Goal: Task Accomplishment & Management: Manage account settings

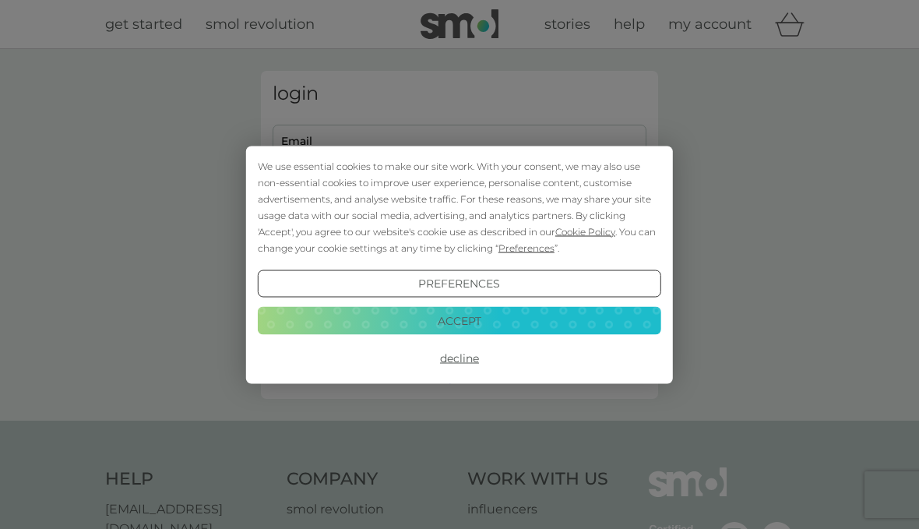
click at [467, 367] on button "Decline" at bounding box center [459, 358] width 403 height 28
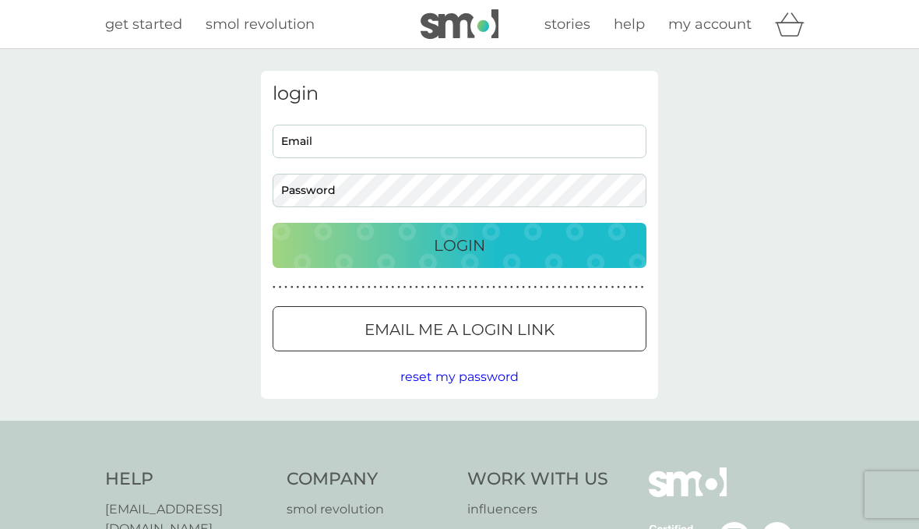
click at [476, 136] on input "Email" at bounding box center [460, 141] width 374 height 33
type input "graham545hall@btinternet.com"
click at [460, 245] on button "Login" at bounding box center [460, 245] width 374 height 45
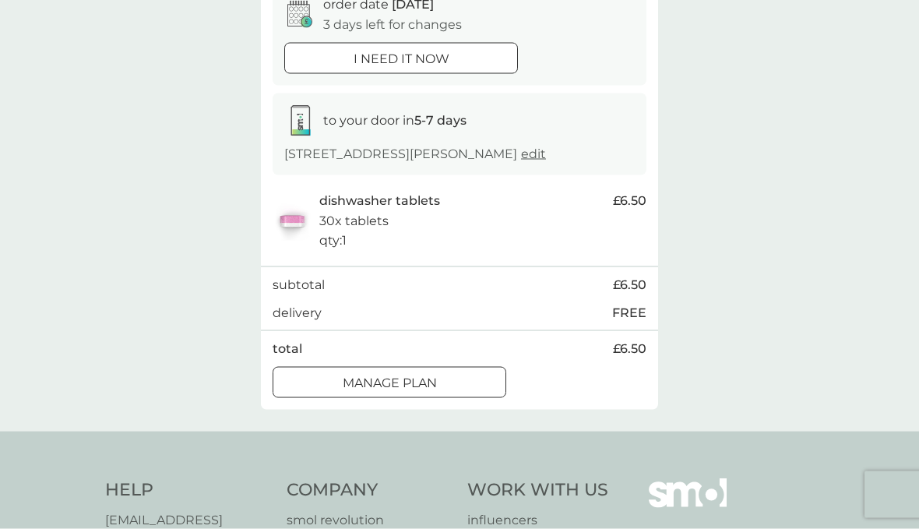
scroll to position [175, 0]
click at [396, 391] on p "Manage plan" at bounding box center [390, 381] width 94 height 20
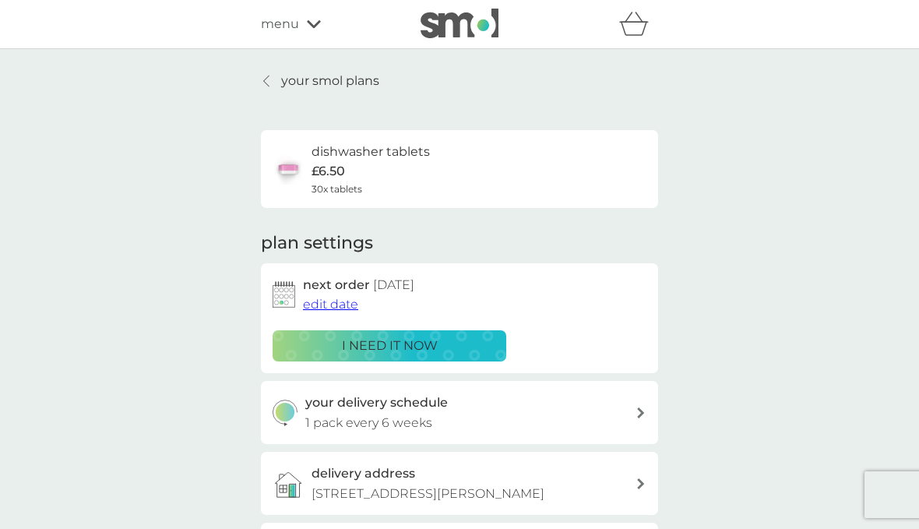
click at [335, 299] on span "edit date" at bounding box center [330, 304] width 55 height 15
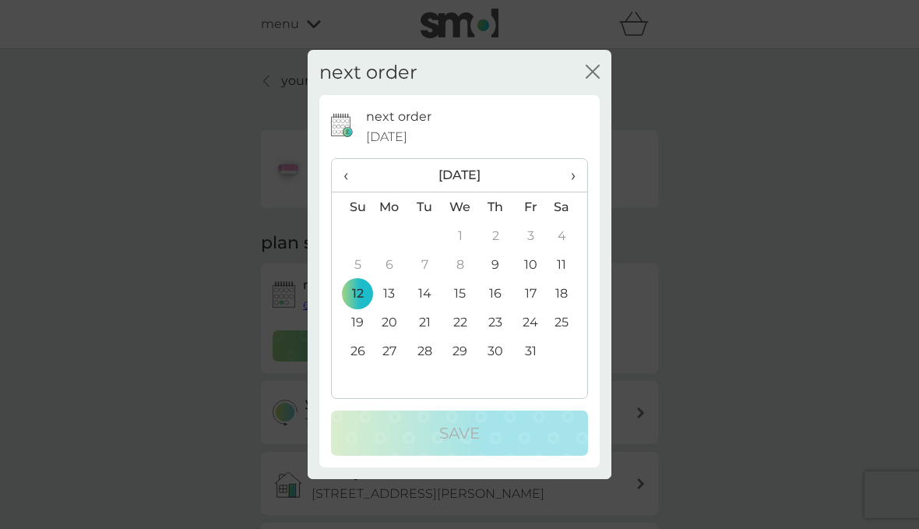
click at [531, 365] on td "31" at bounding box center [530, 350] width 35 height 29
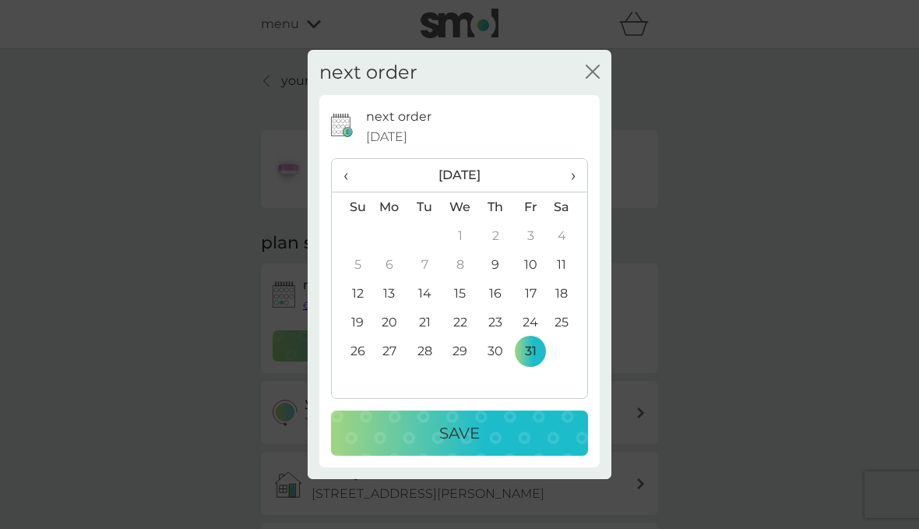
click at [470, 446] on p "Save" at bounding box center [459, 433] width 41 height 25
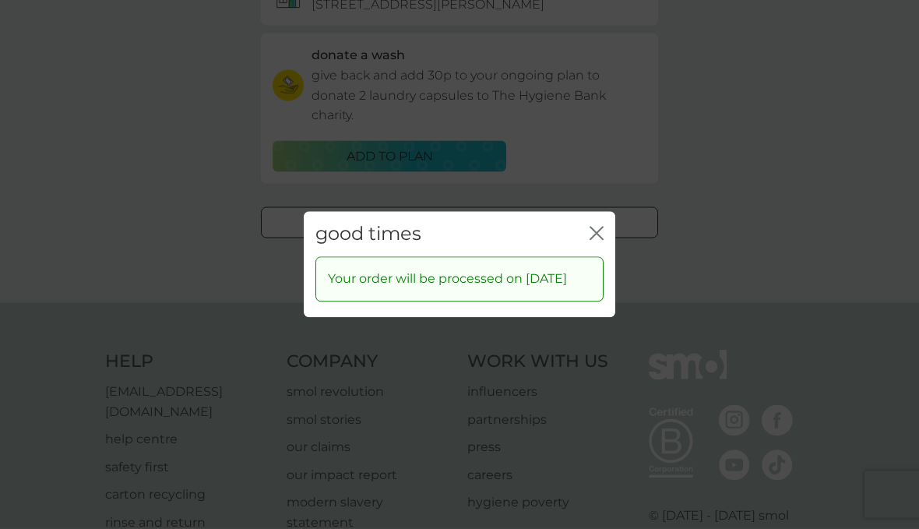
scroll to position [553, 0]
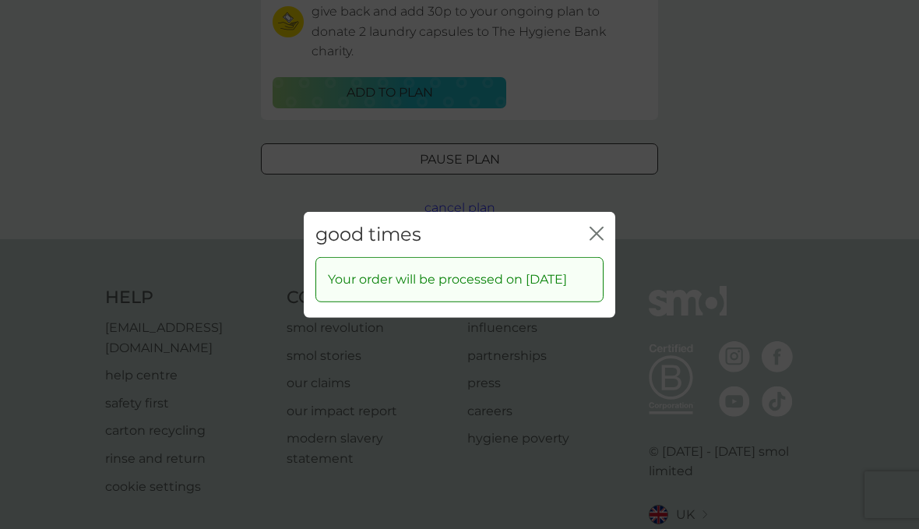
click at [586, 257] on div "good times close" at bounding box center [460, 234] width 312 height 46
click at [591, 240] on icon "close" at bounding box center [597, 233] width 14 height 14
